Goal: Task Accomplishment & Management: Manage account settings

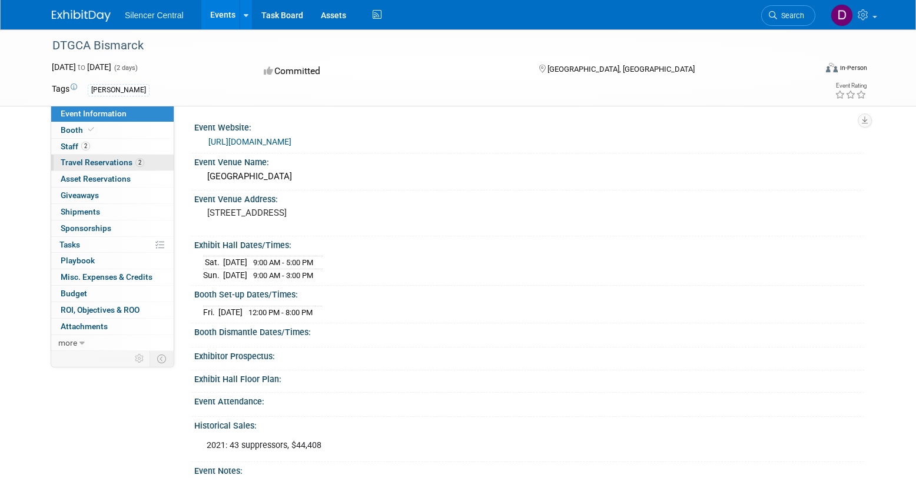
click at [151, 161] on link "2 Travel Reservations 2" at bounding box center [112, 163] width 122 height 16
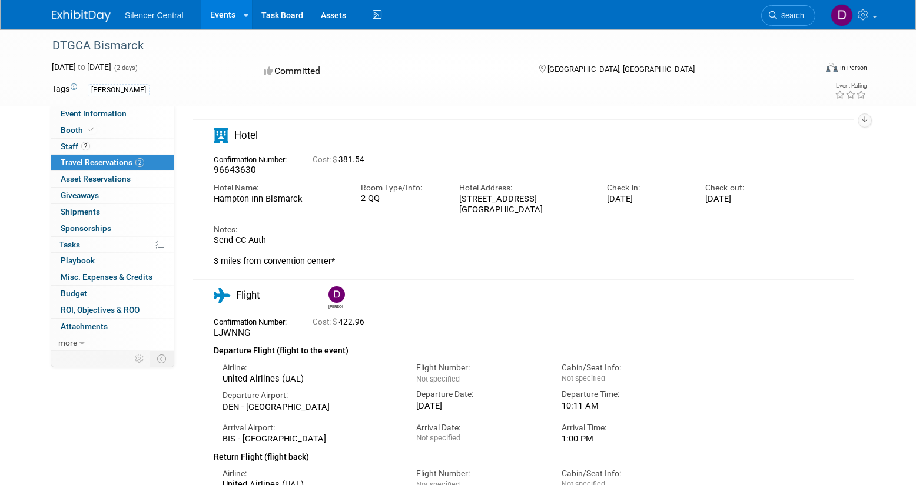
scroll to position [59, 0]
click at [222, 15] on link "Events" at bounding box center [222, 14] width 43 height 29
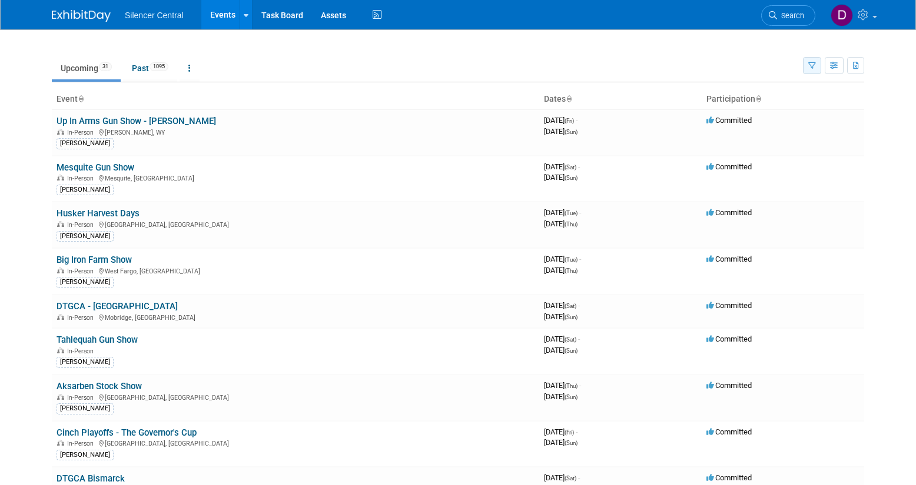
click at [812, 64] on icon "button" at bounding box center [812, 66] width 8 height 8
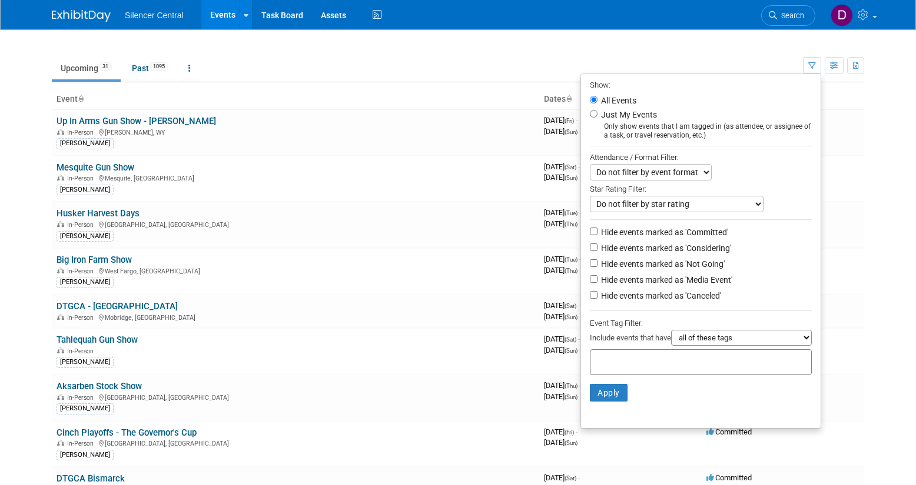
click at [644, 114] on label "Just My Events" at bounding box center [627, 115] width 58 height 12
click at [597, 114] on input "Just My Events" at bounding box center [594, 114] width 8 height 8
radio input "true"
click at [594, 393] on button "Apply" at bounding box center [609, 393] width 38 height 18
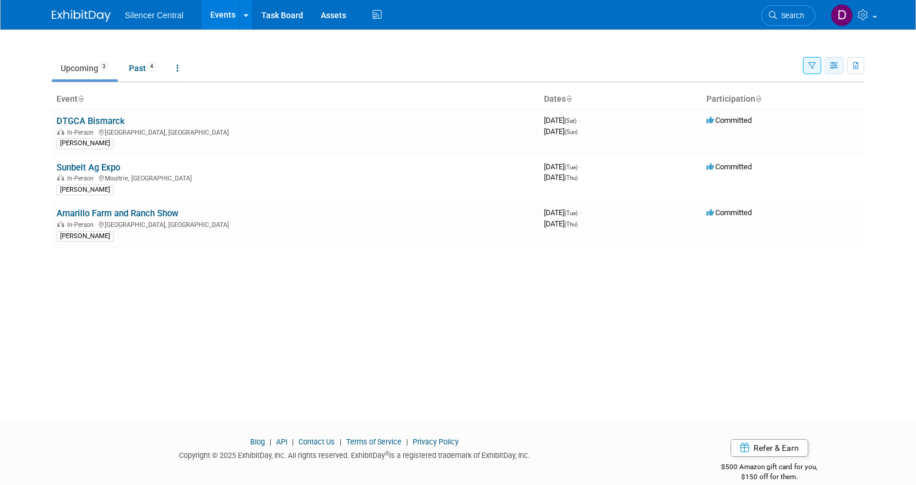
click at [834, 66] on icon "button" at bounding box center [834, 66] width 9 height 8
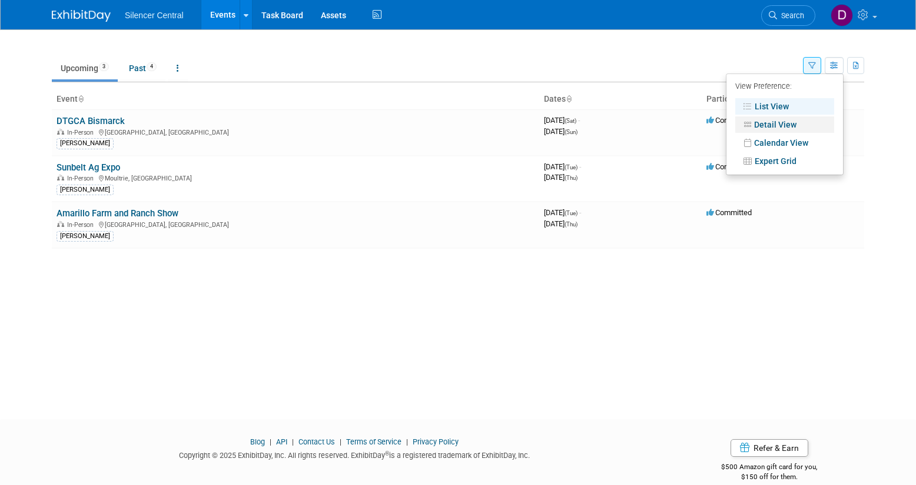
click at [776, 128] on link "Detail View" at bounding box center [784, 125] width 99 height 16
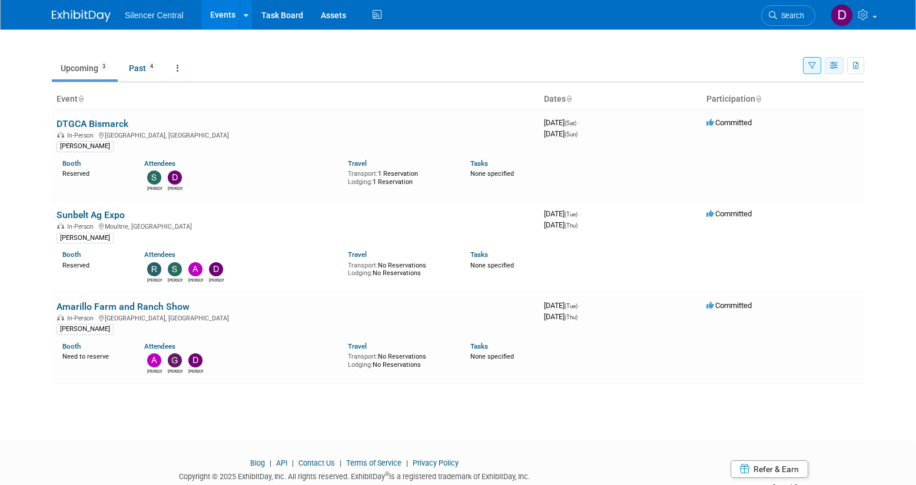
click at [833, 66] on icon "button" at bounding box center [834, 66] width 9 height 8
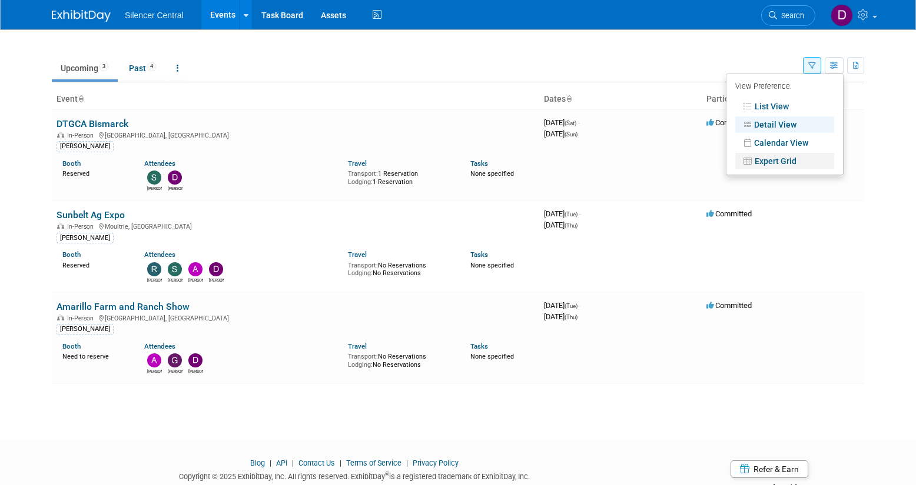
click at [778, 162] on link "Expert Grid" at bounding box center [784, 161] width 99 height 16
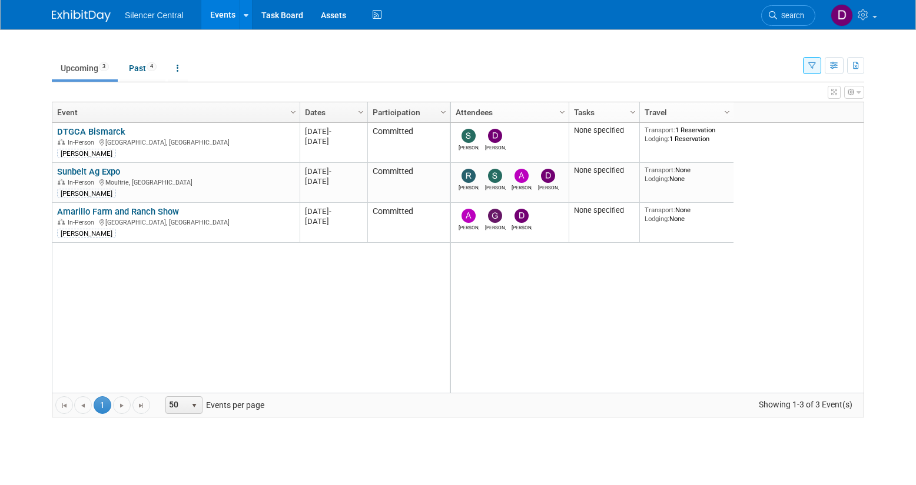
click at [859, 91] on icon "button" at bounding box center [858, 92] width 4 height 7
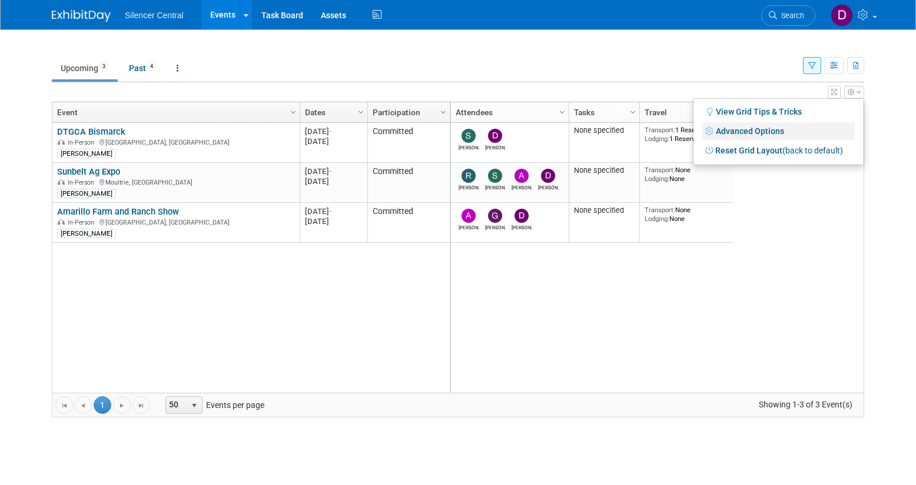
click at [767, 132] on link "Advanced Options" at bounding box center [778, 131] width 152 height 18
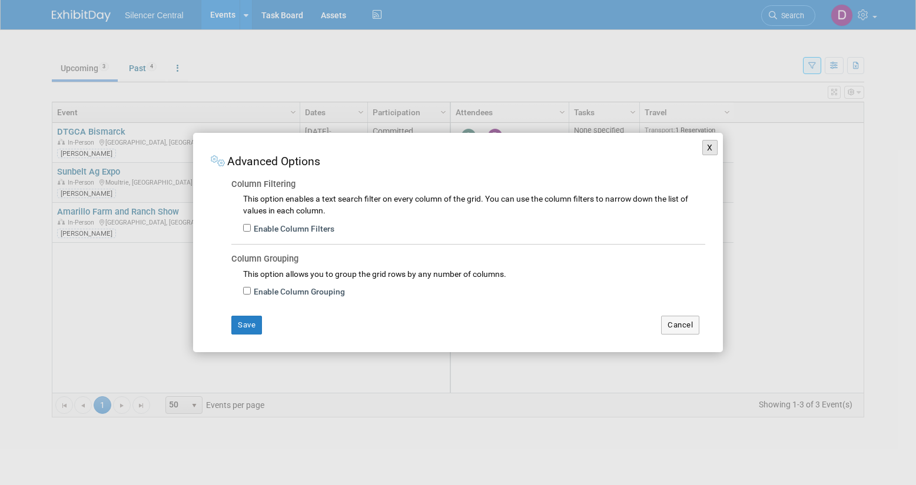
click at [710, 150] on button "X" at bounding box center [709, 147] width 15 height 15
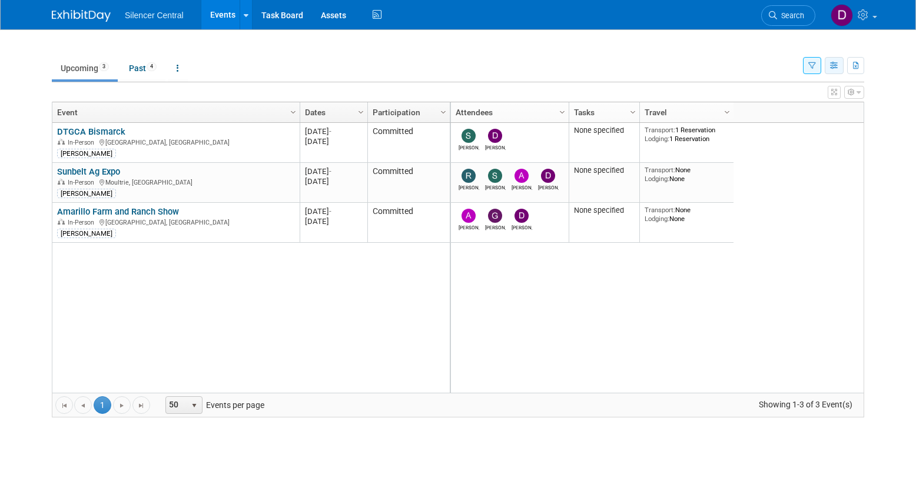
click at [836, 68] on icon "button" at bounding box center [834, 66] width 9 height 8
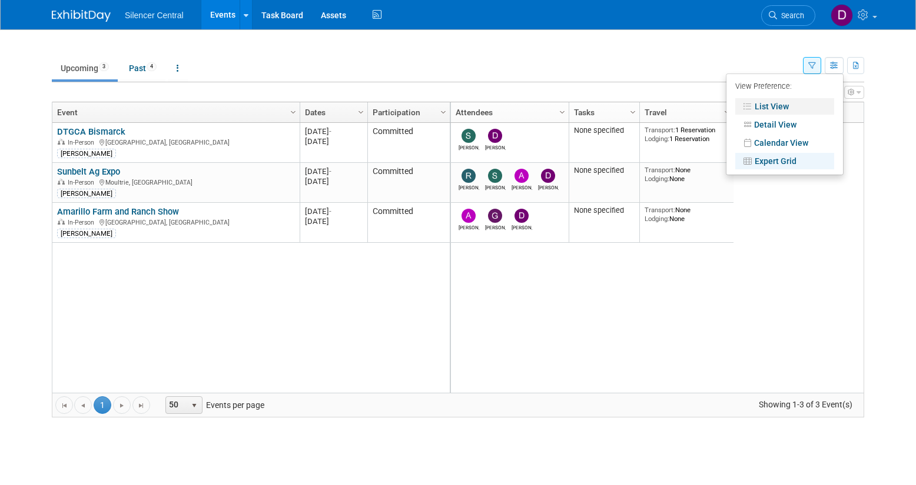
click at [779, 105] on link "List View" at bounding box center [784, 106] width 99 height 16
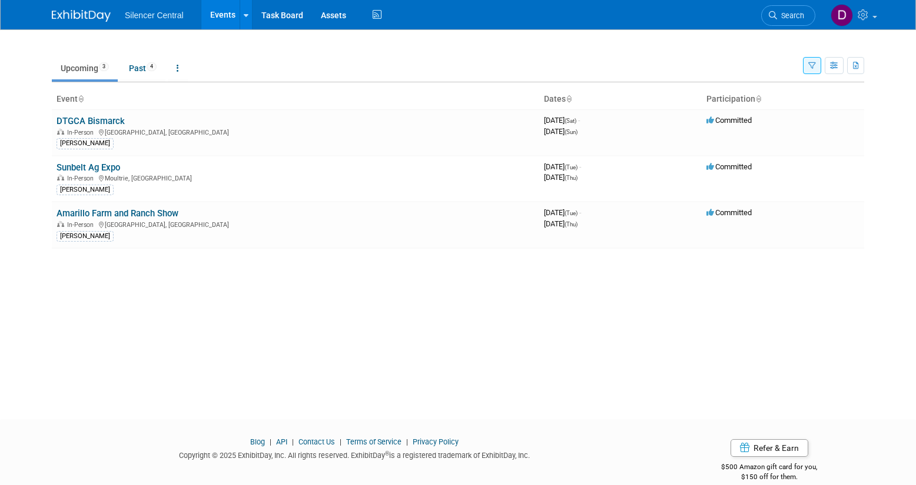
click at [384, 62] on ul "Upcoming 3 Past 4 All Events 7 Past and Upcoming Grouped Annually Events groupe…" at bounding box center [427, 69] width 751 height 26
click at [116, 121] on link "DTGCA Bismarck" at bounding box center [90, 121] width 68 height 11
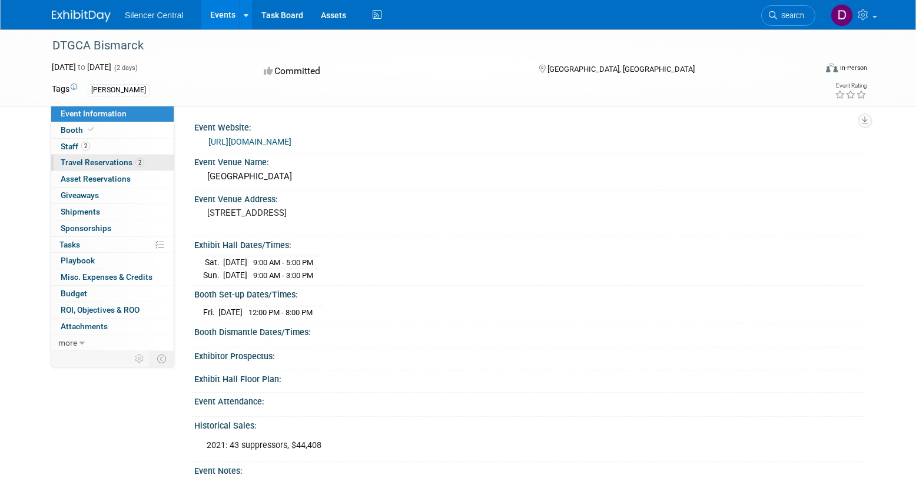
click at [108, 166] on span "Travel Reservations 2" at bounding box center [103, 162] width 84 height 9
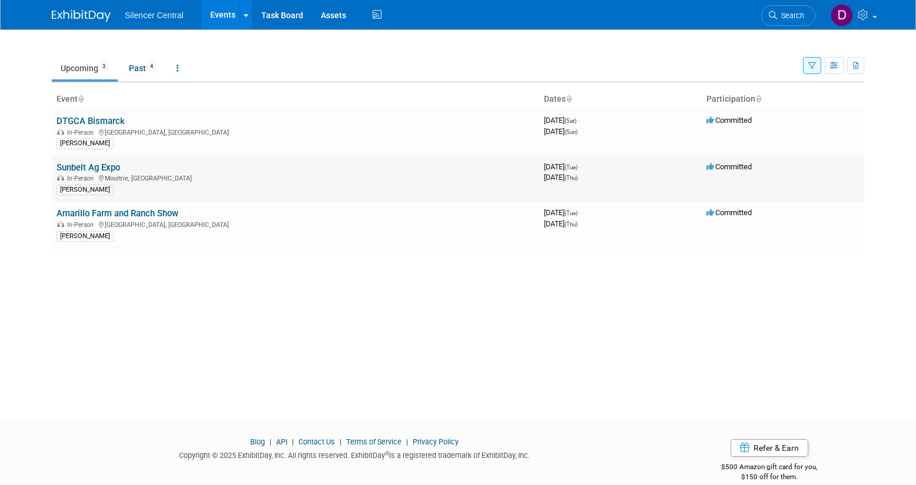
click at [116, 167] on link "Sunbelt Ag Expo" at bounding box center [88, 167] width 64 height 11
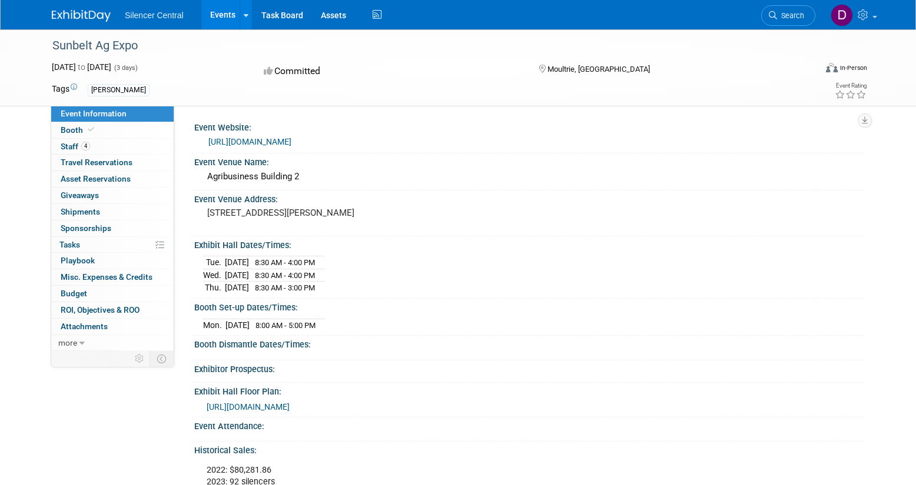
click at [235, 52] on div "Sunbelt Ag Expo" at bounding box center [422, 45] width 749 height 21
click at [385, 51] on div "Sunbelt Ag Expo" at bounding box center [422, 45] width 749 height 21
click at [392, 69] on div "Committed" at bounding box center [390, 71] width 260 height 21
